Goal: Check status: Check status

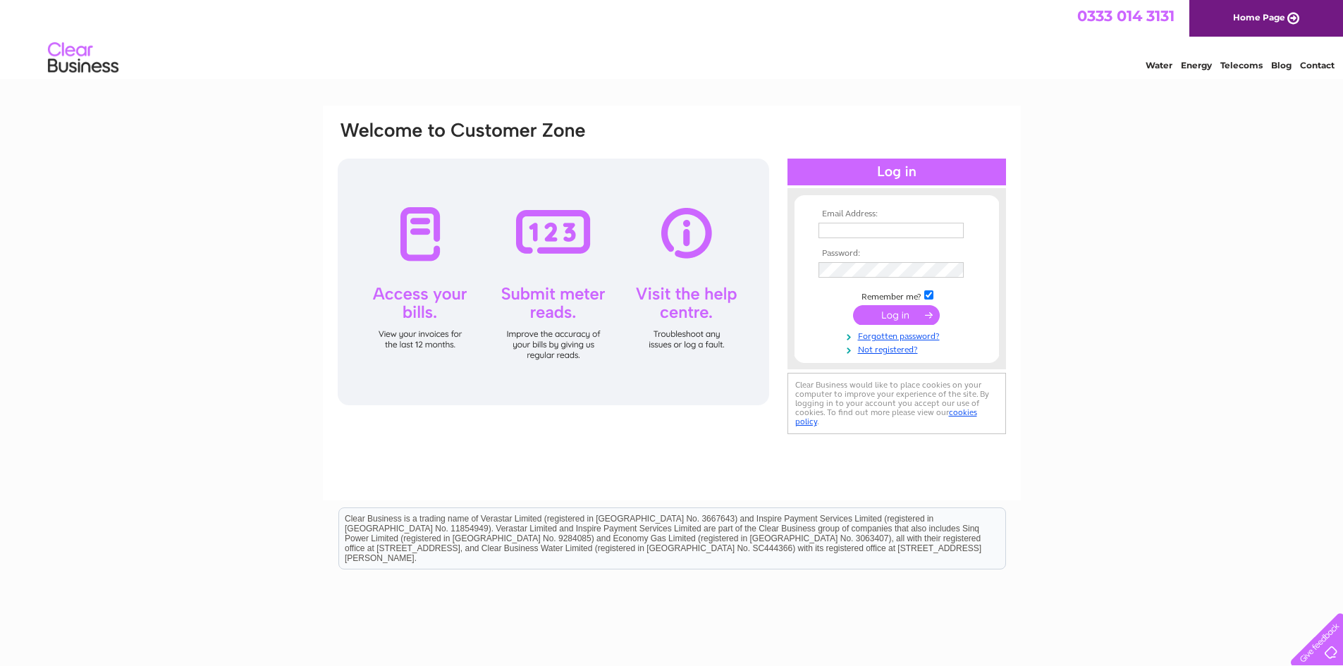
type input "[EMAIL_ADDRESS][DOMAIN_NAME]"
click at [909, 314] on input "submit" at bounding box center [896, 315] width 87 height 20
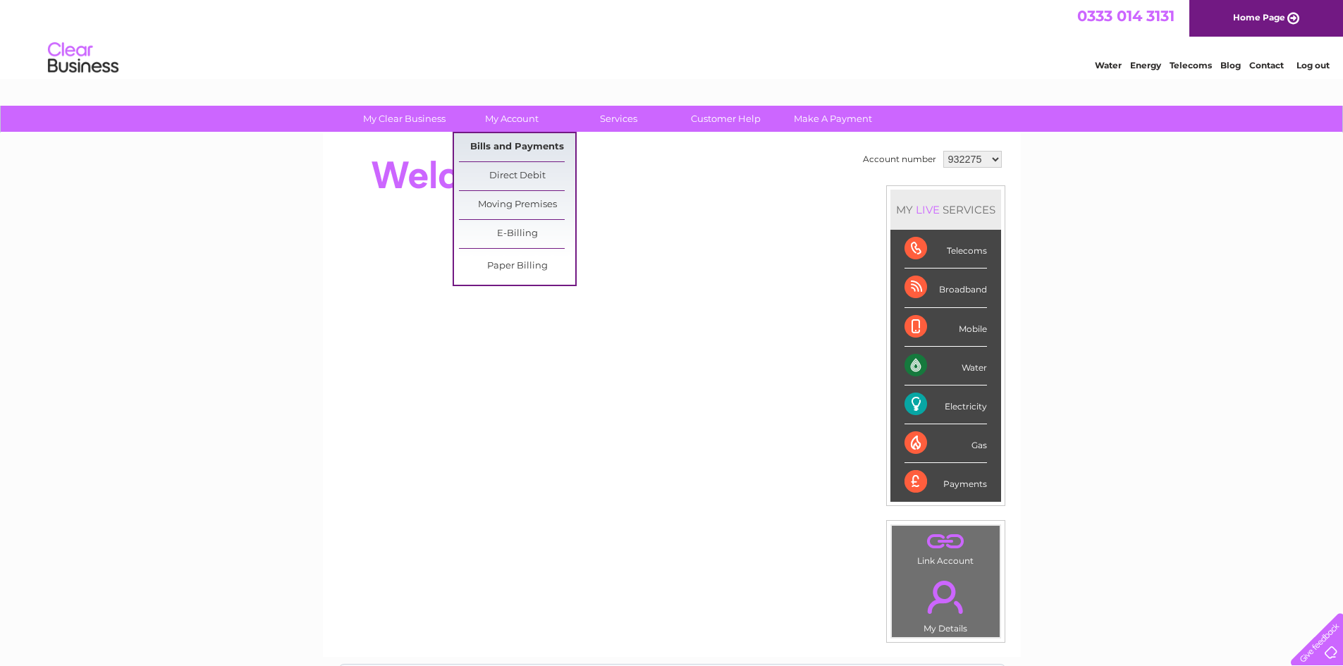
click at [513, 145] on link "Bills and Payments" at bounding box center [517, 147] width 116 height 28
